Goal: Check status: Check status

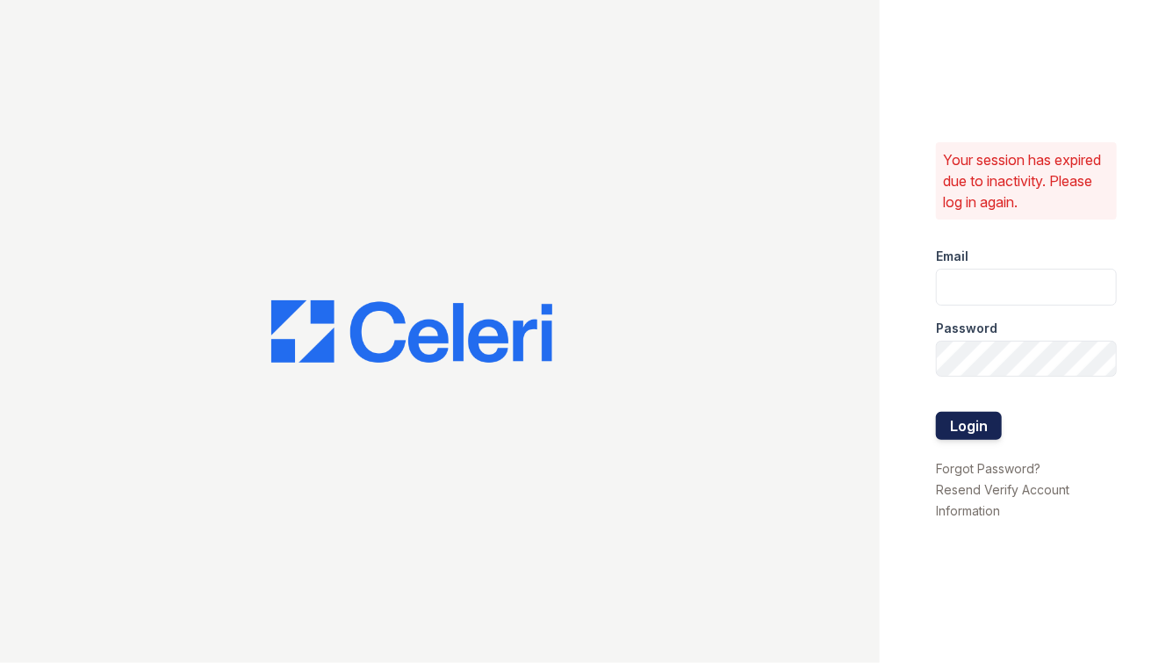
type input "[EMAIL_ADDRESS][DOMAIN_NAME]"
click at [968, 427] on button "Login" at bounding box center [969, 426] width 66 height 28
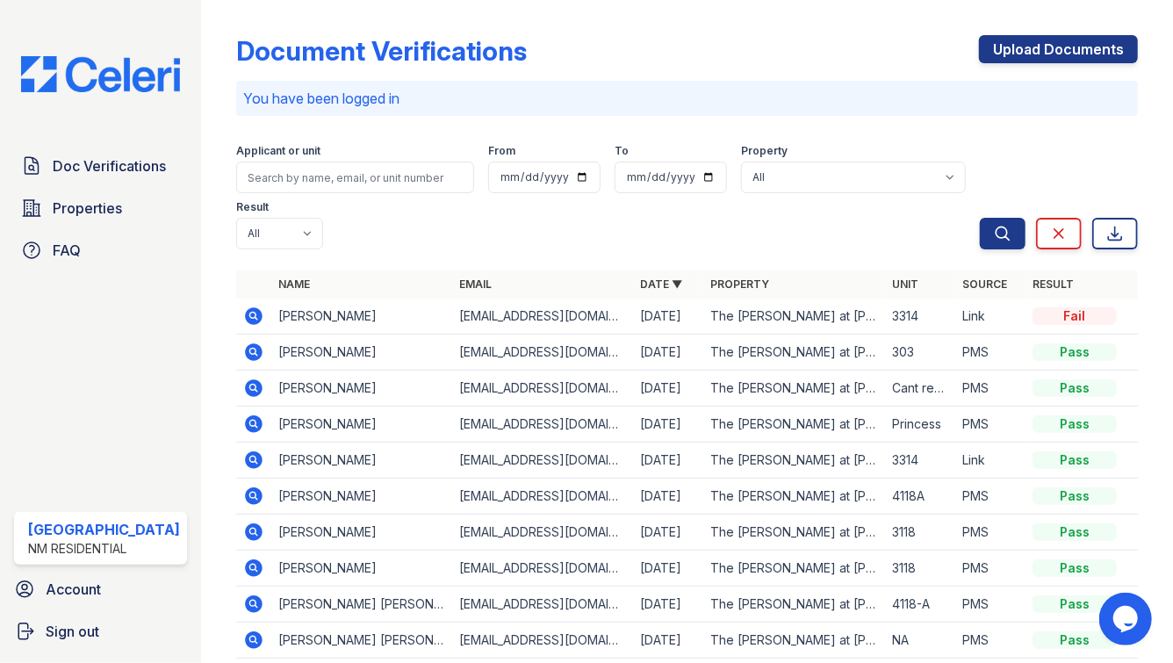
click at [248, 487] on icon at bounding box center [254, 496] width 18 height 18
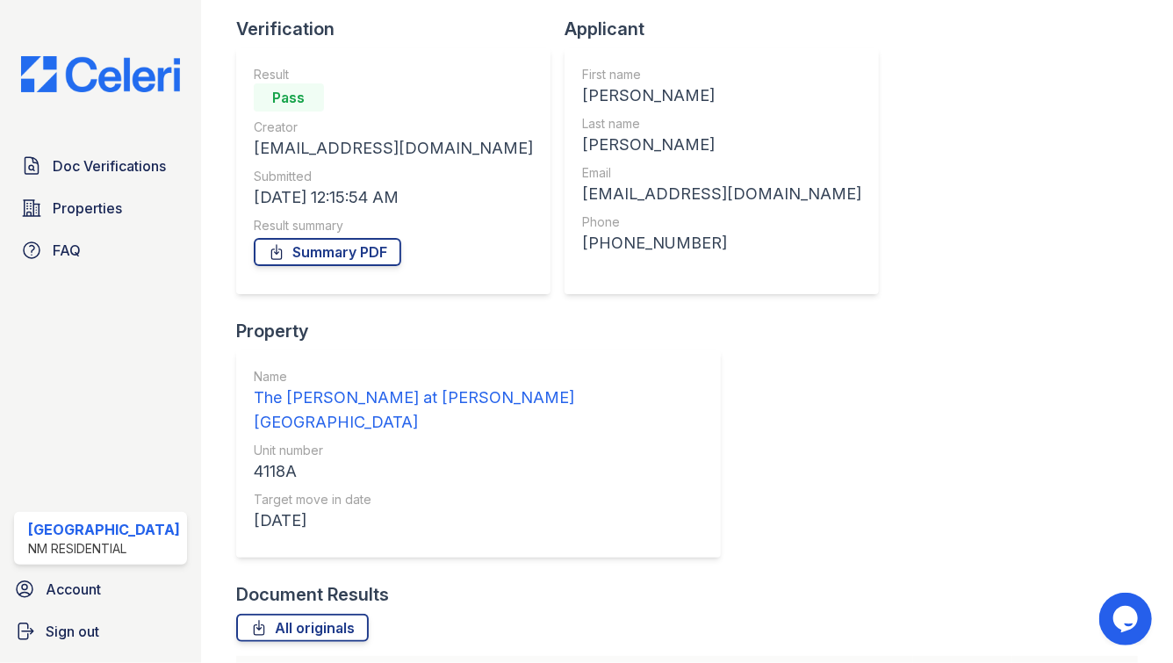
scroll to position [119, 0]
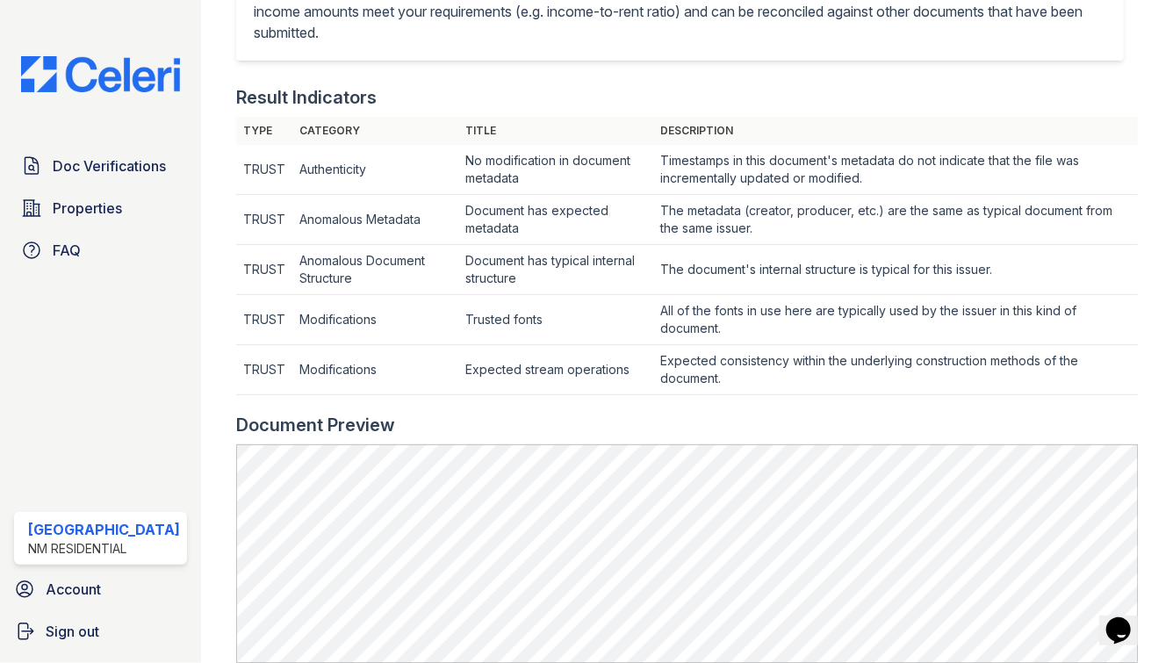
scroll to position [564, 0]
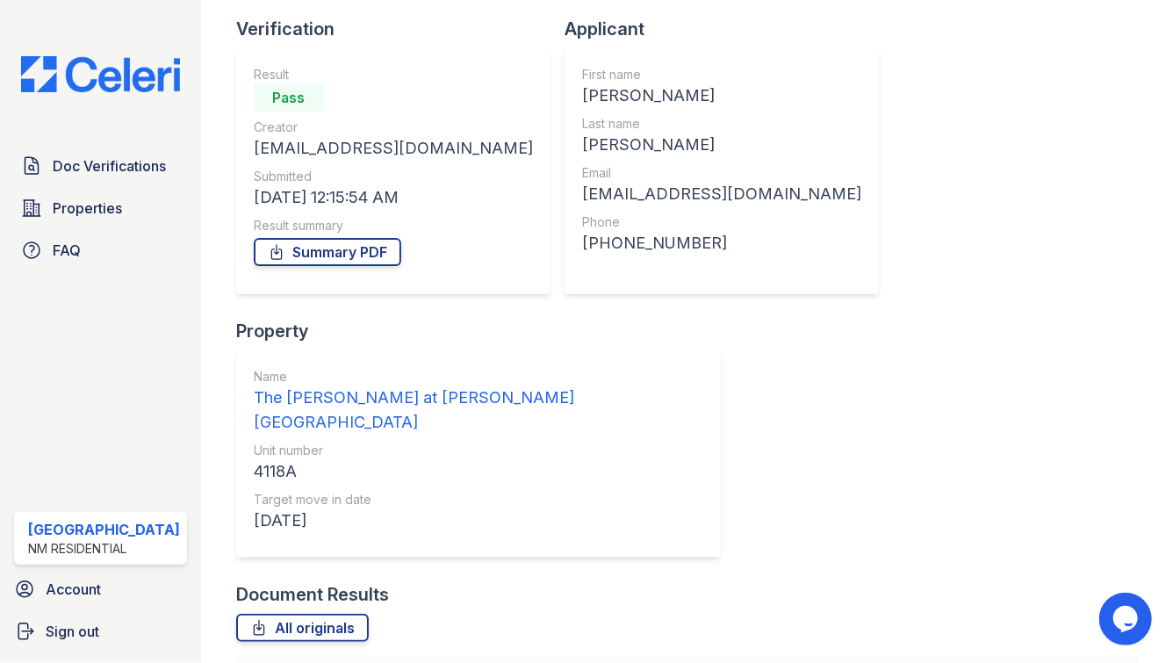
scroll to position [119, 0]
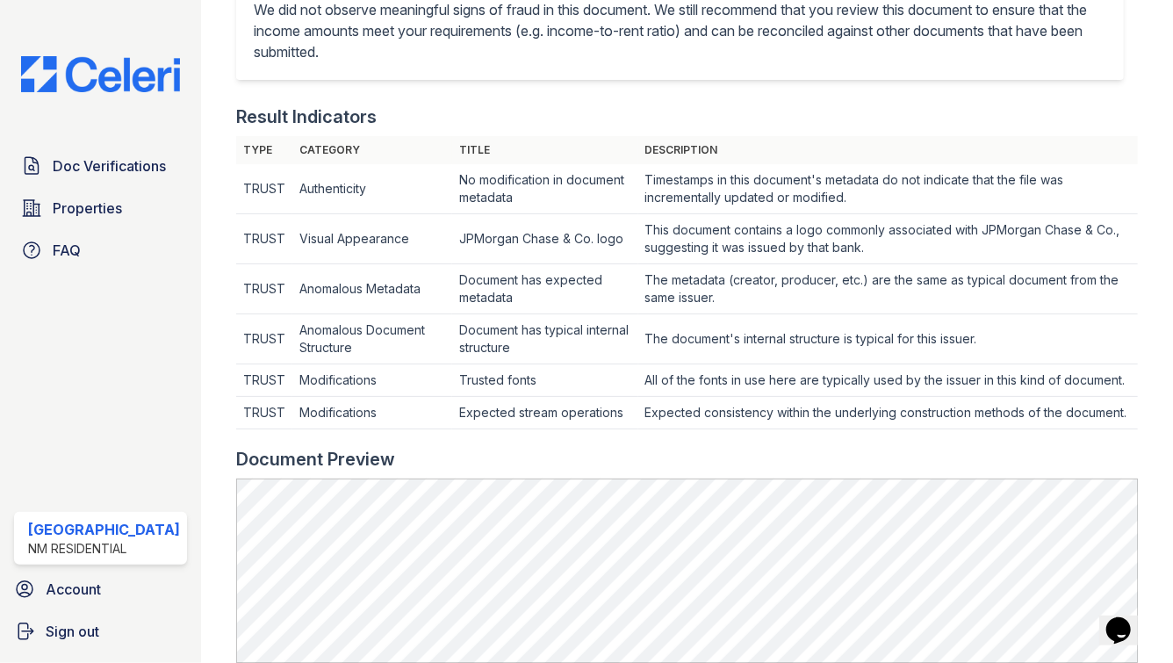
scroll to position [694, 0]
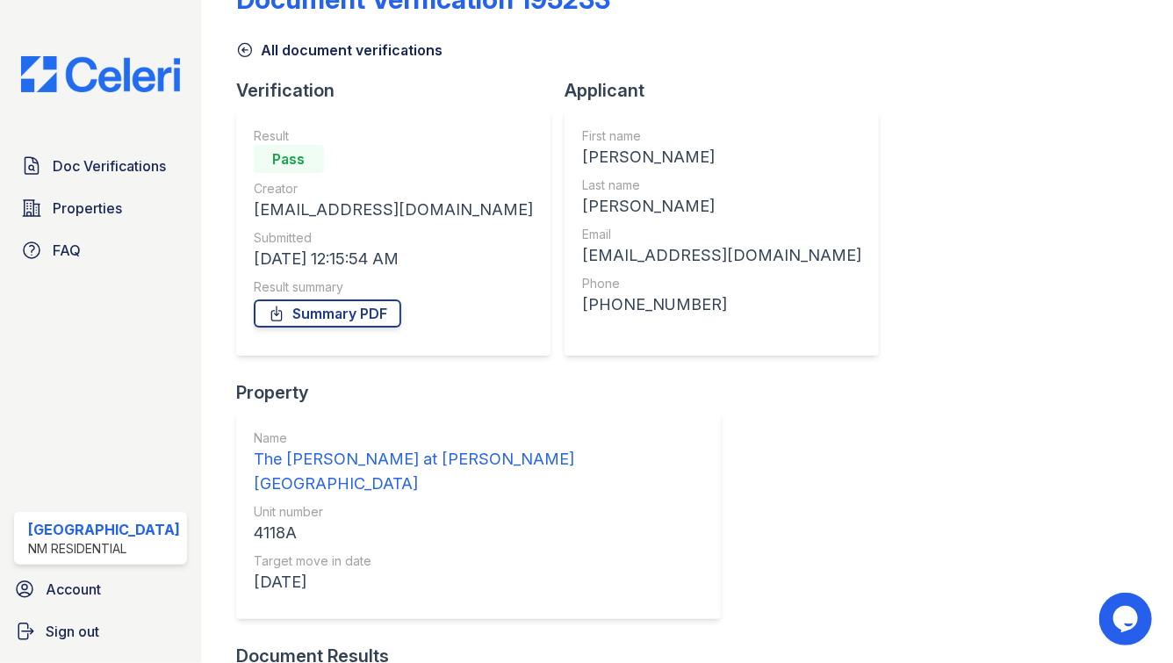
scroll to position [119, 0]
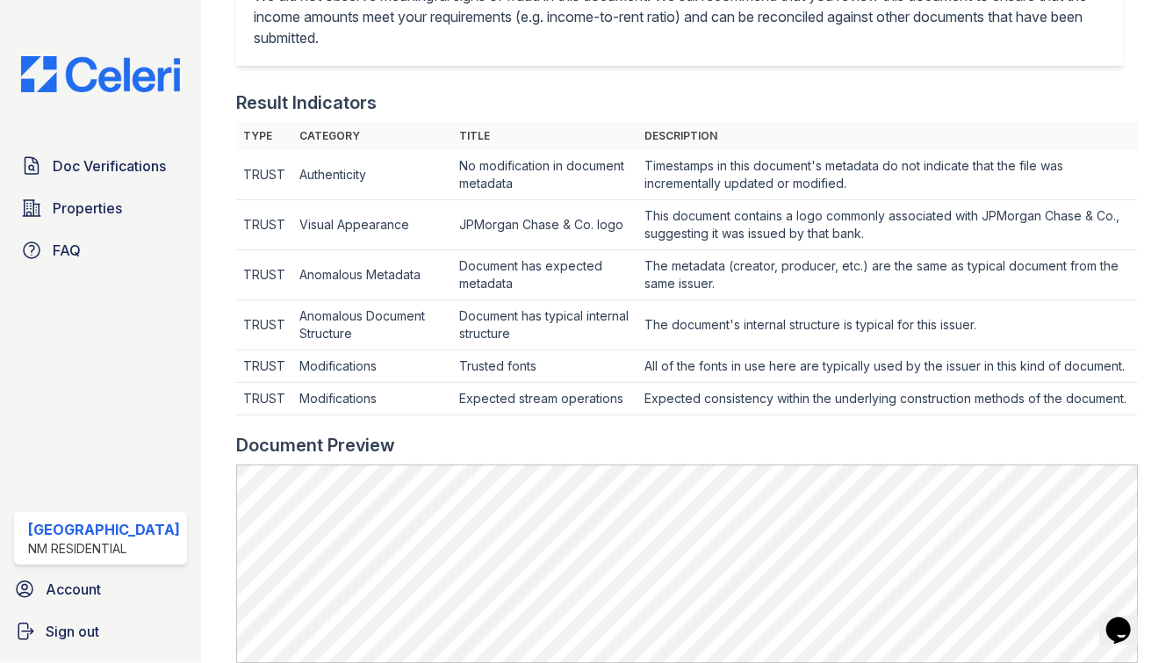
scroll to position [526, 0]
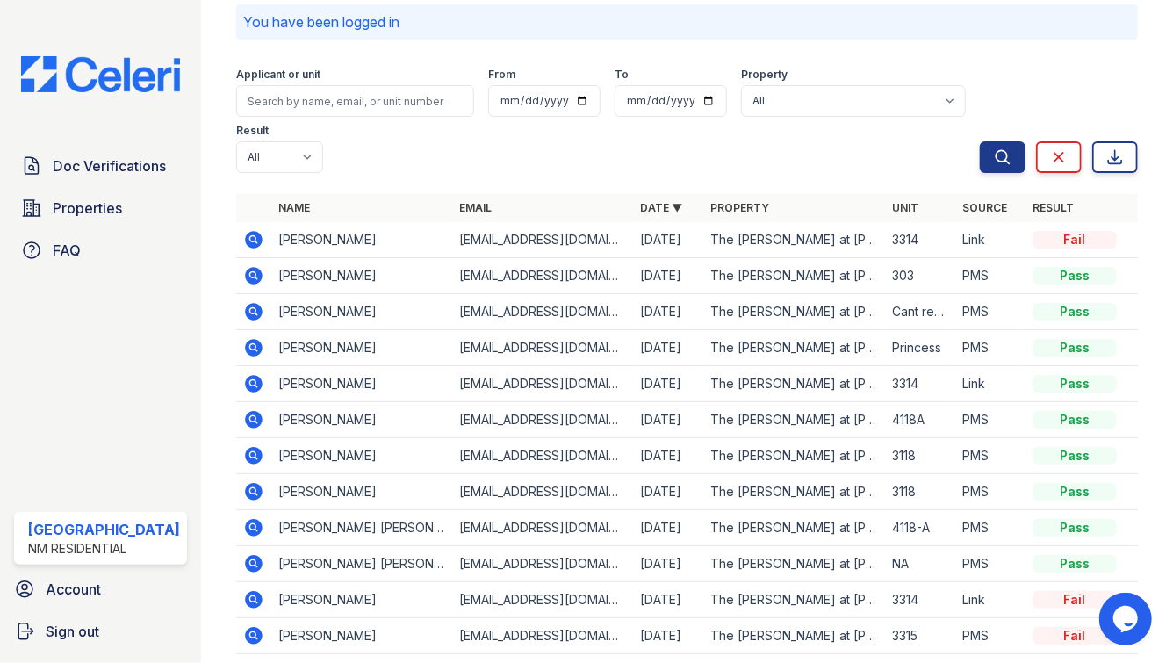
scroll to position [81, 0]
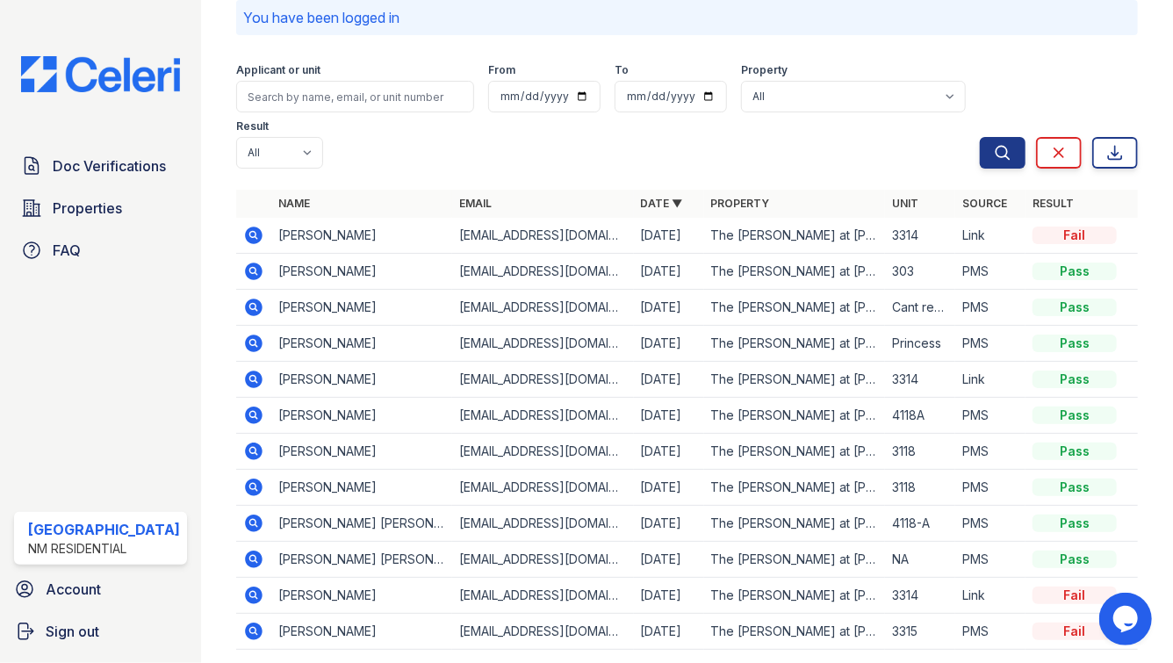
click at [245, 514] on icon at bounding box center [254, 523] width 18 height 18
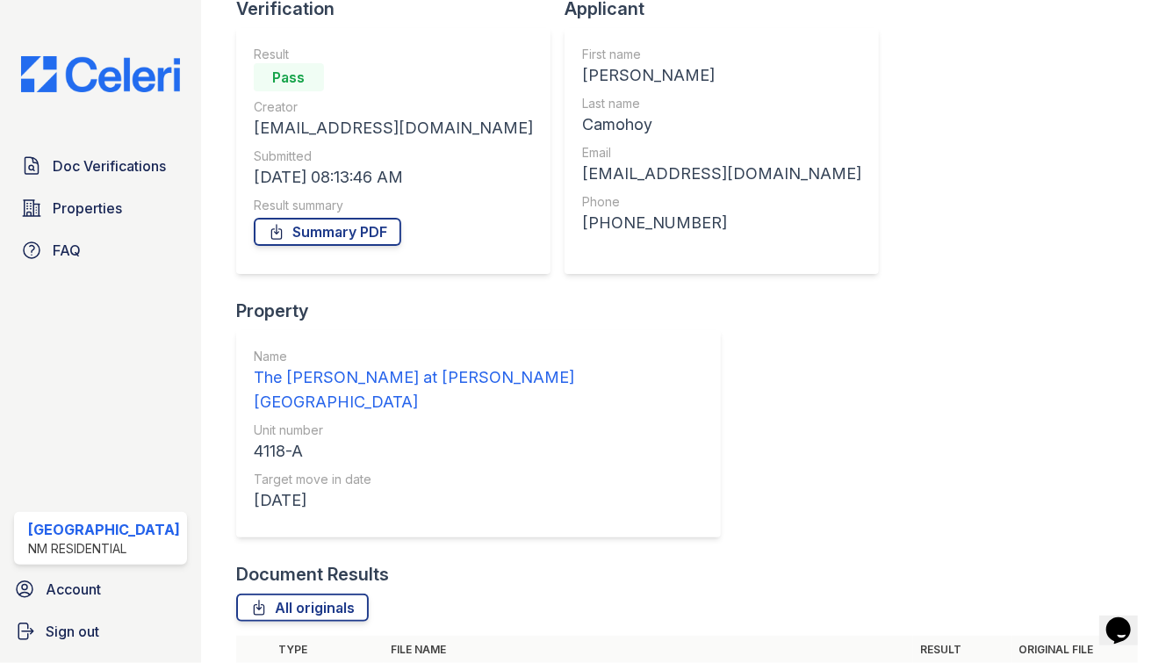
scroll to position [162, 0]
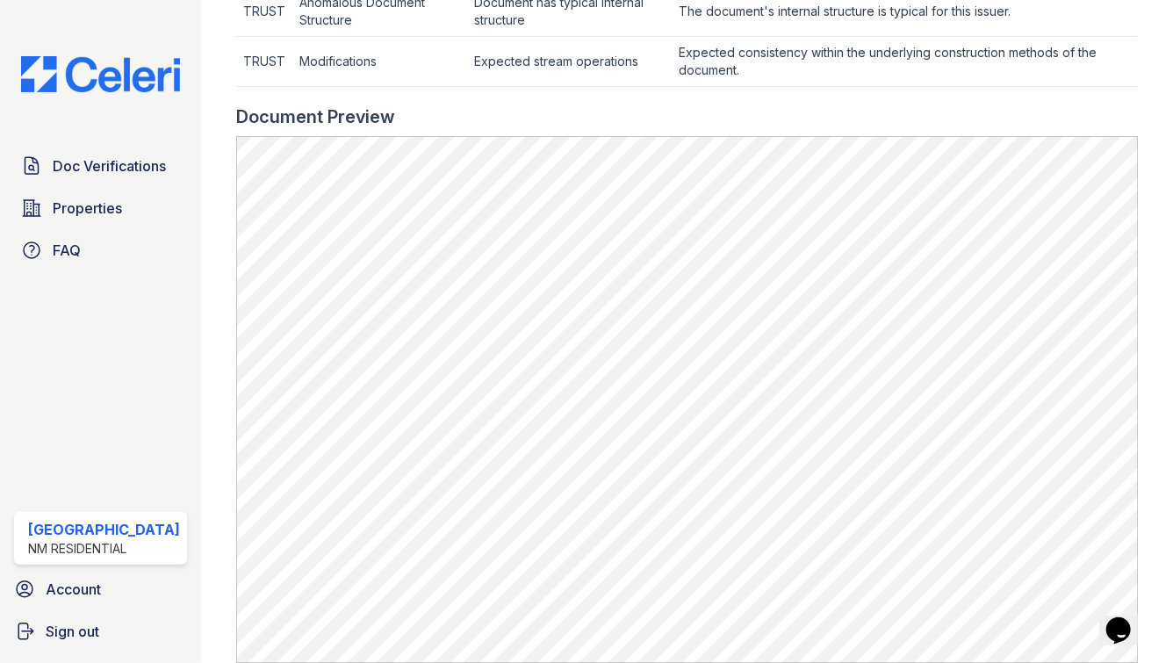
scroll to position [742, 0]
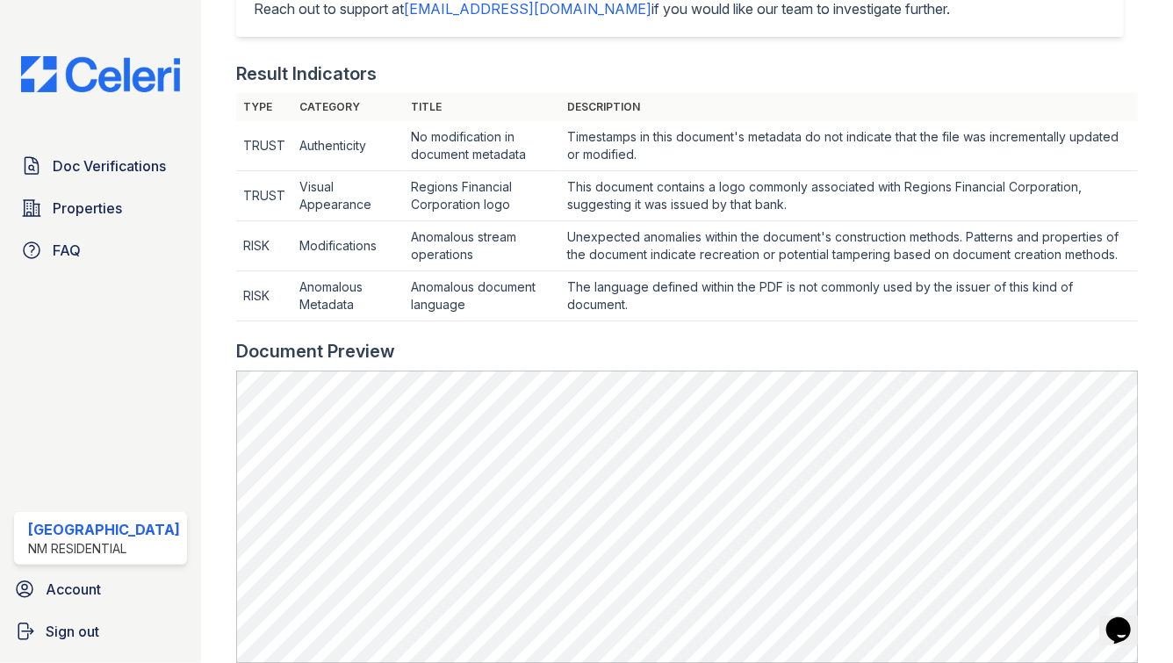
scroll to position [602, 0]
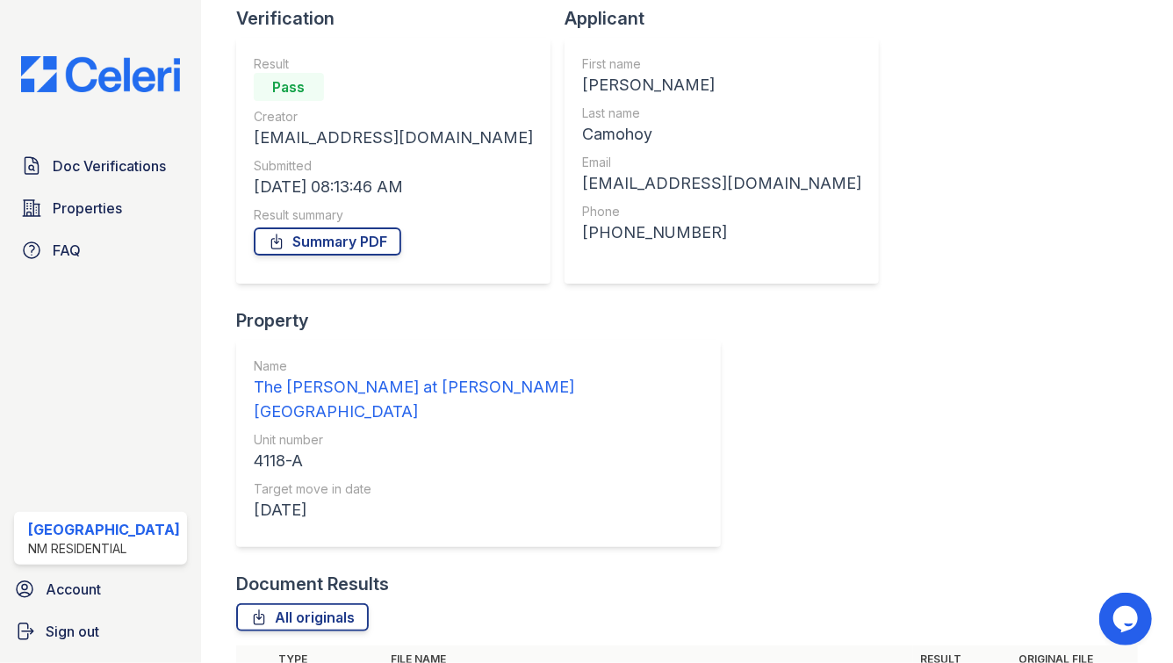
scroll to position [162, 0]
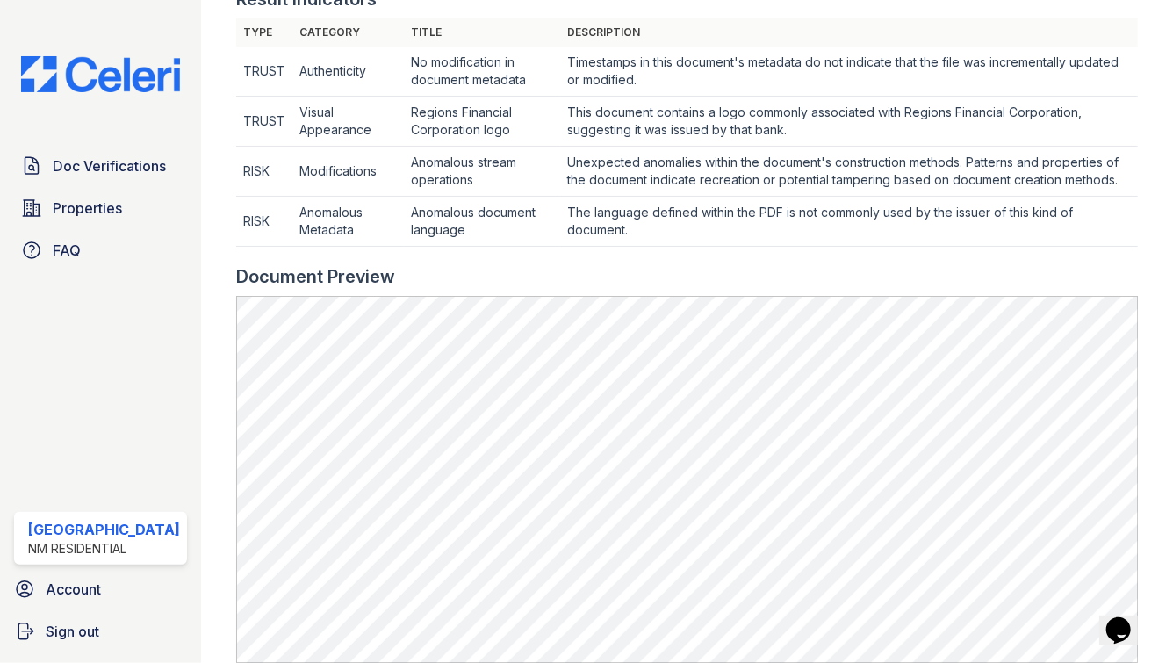
scroll to position [655, 0]
